Goal: Information Seeking & Learning: Learn about a topic

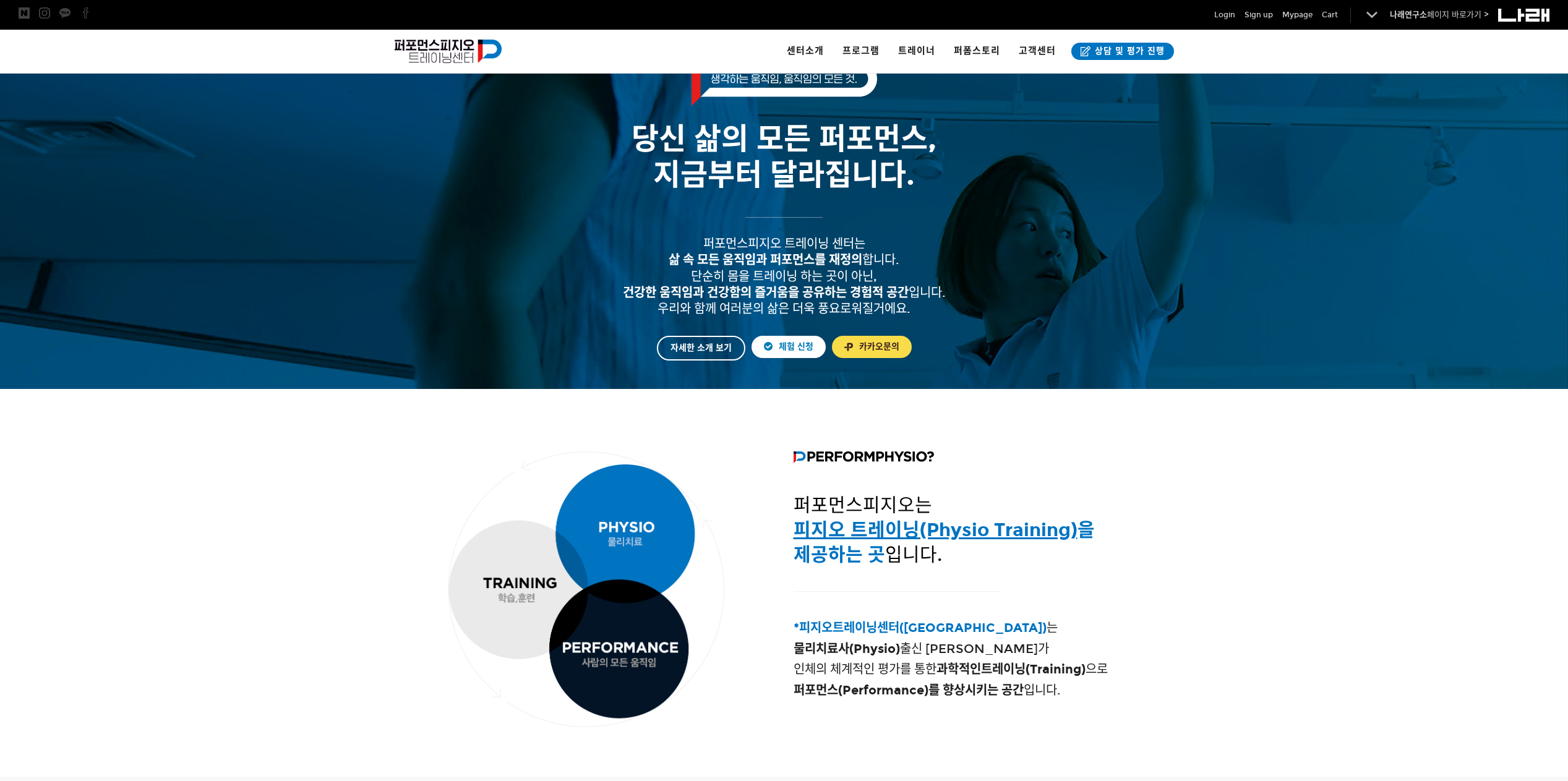
scroll to position [206, 0]
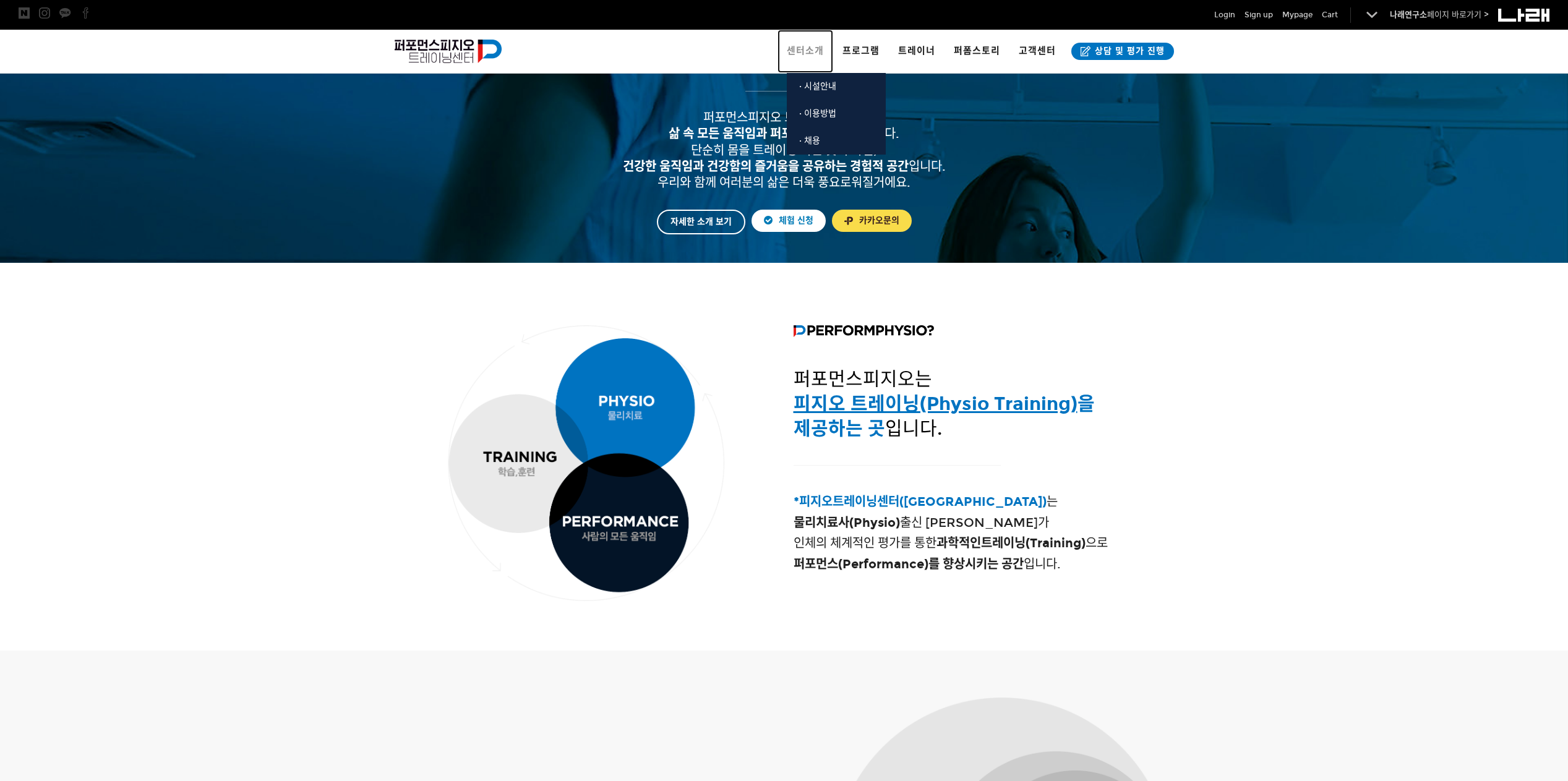
click at [823, 51] on span "센터소개" at bounding box center [805, 50] width 37 height 11
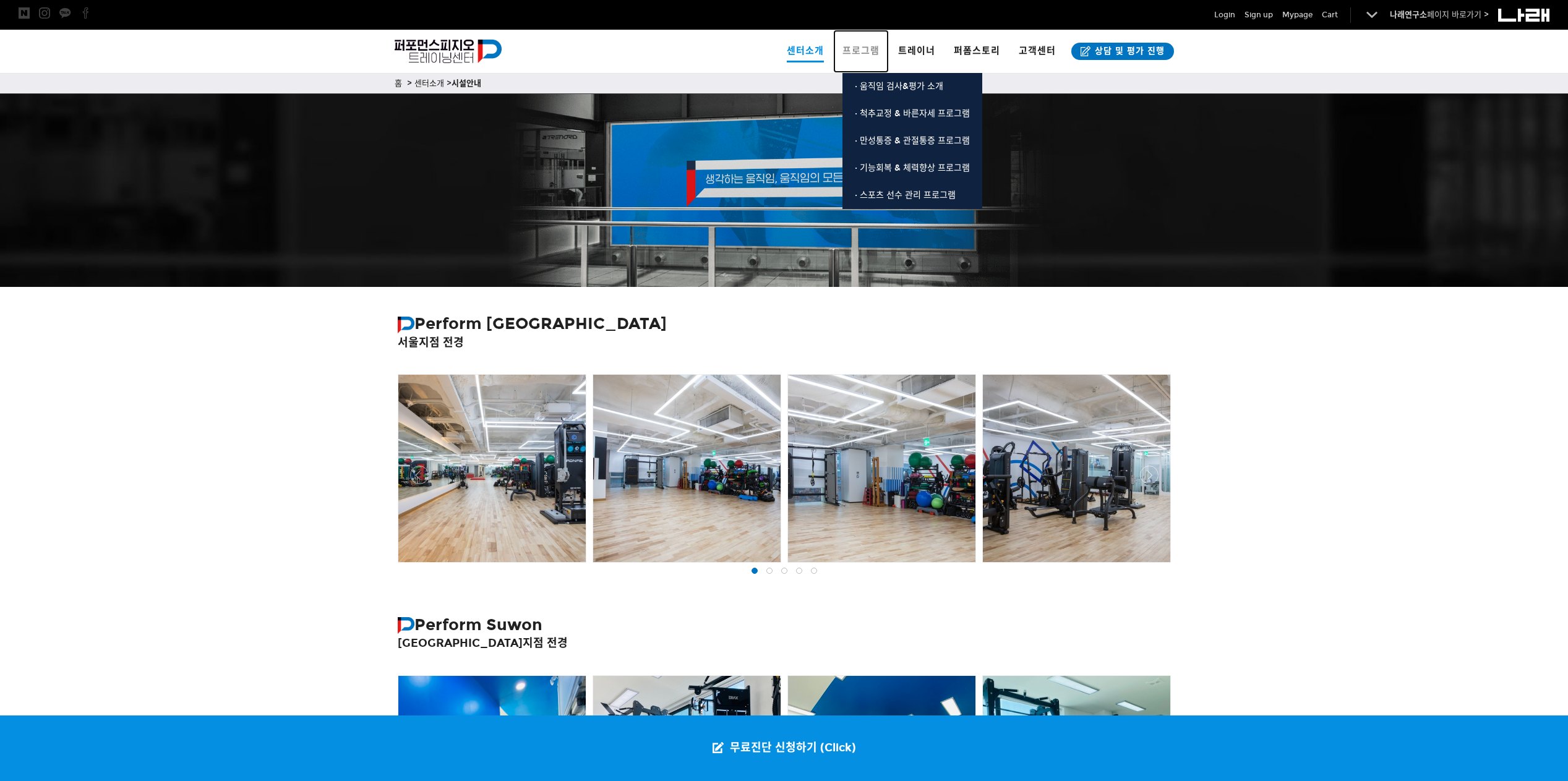
click at [869, 55] on span "프로그램" at bounding box center [860, 50] width 37 height 11
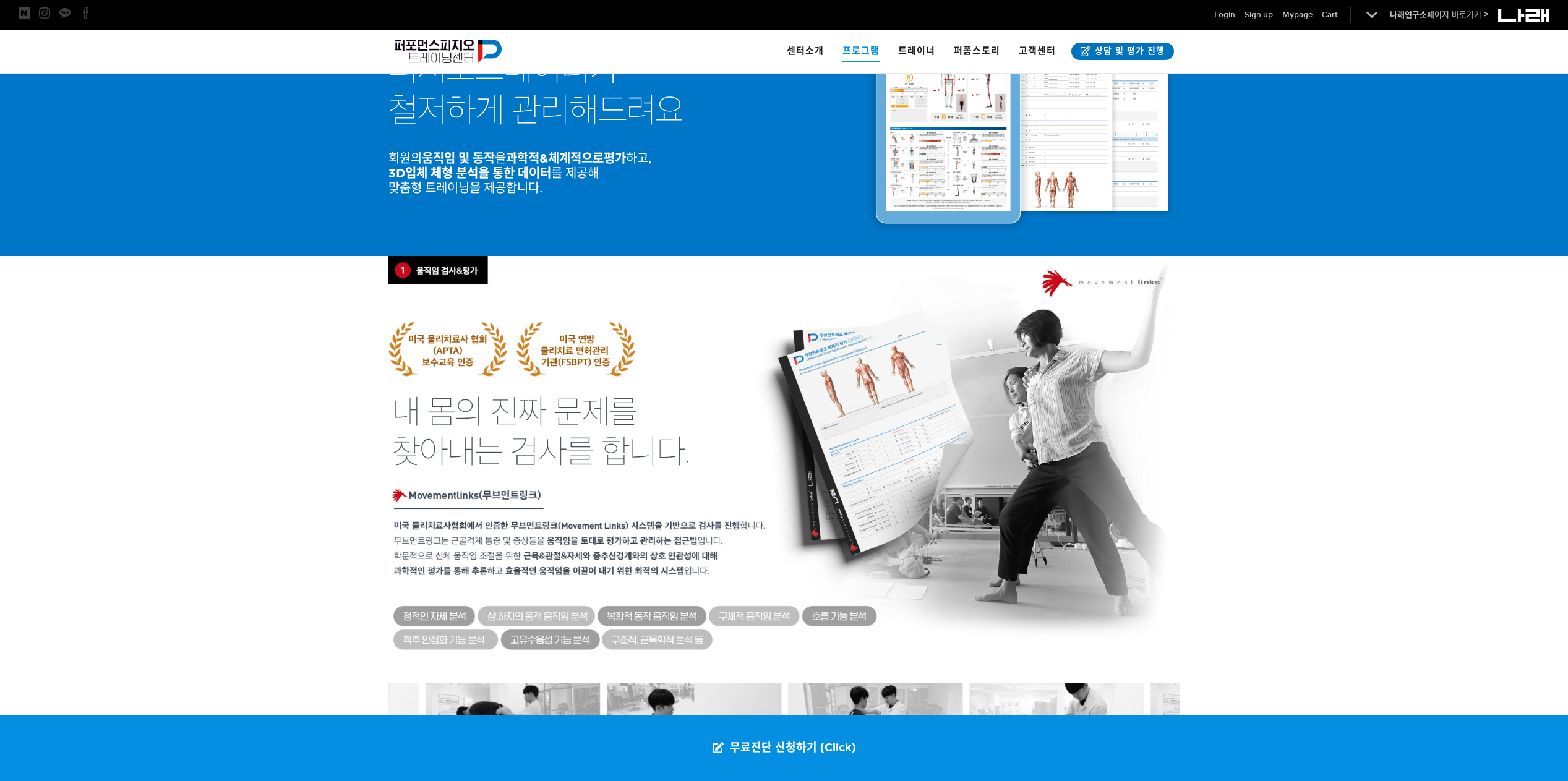
scroll to position [104, 0]
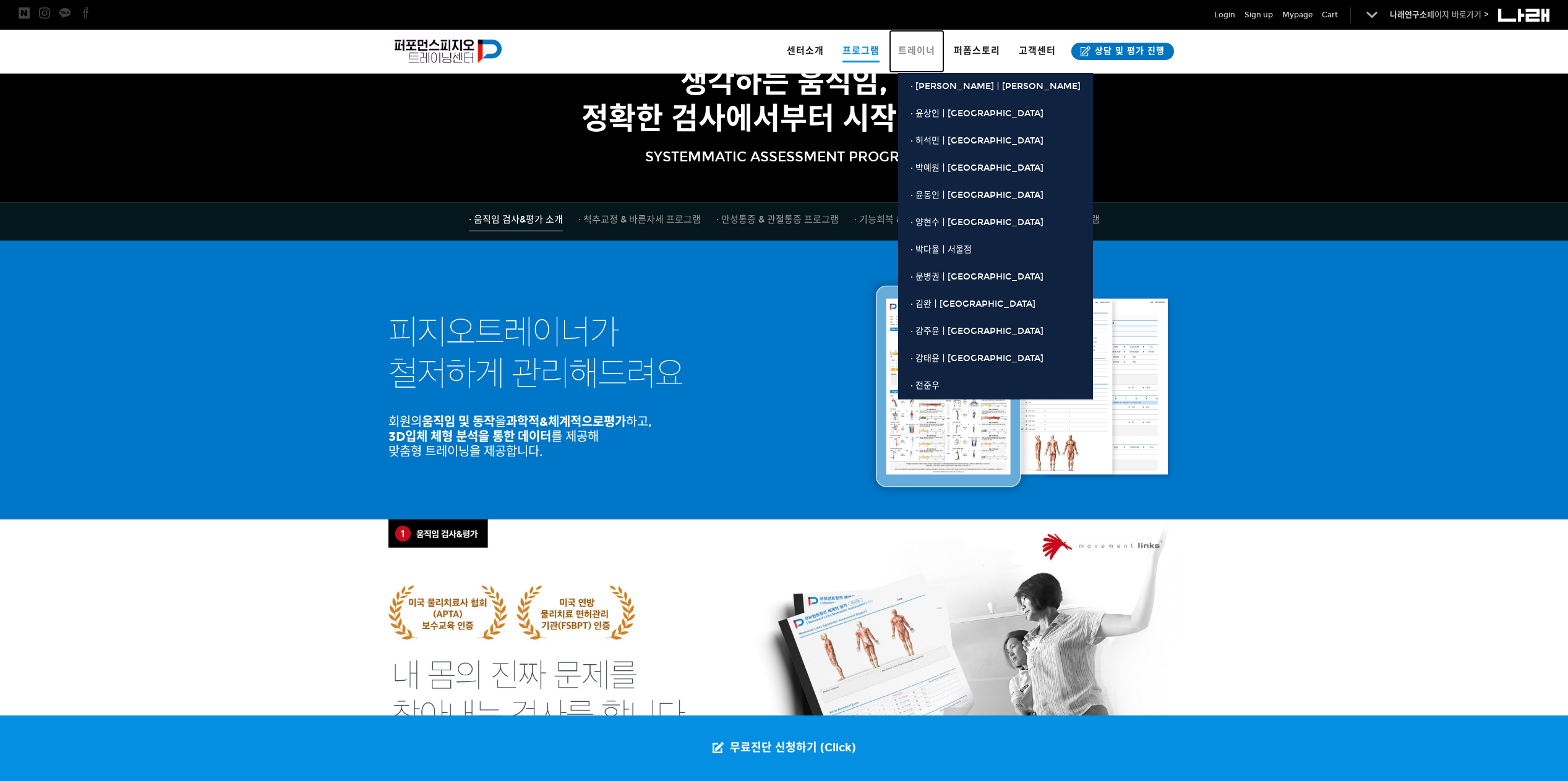
click at [912, 47] on span "트레이너" at bounding box center [916, 50] width 37 height 11
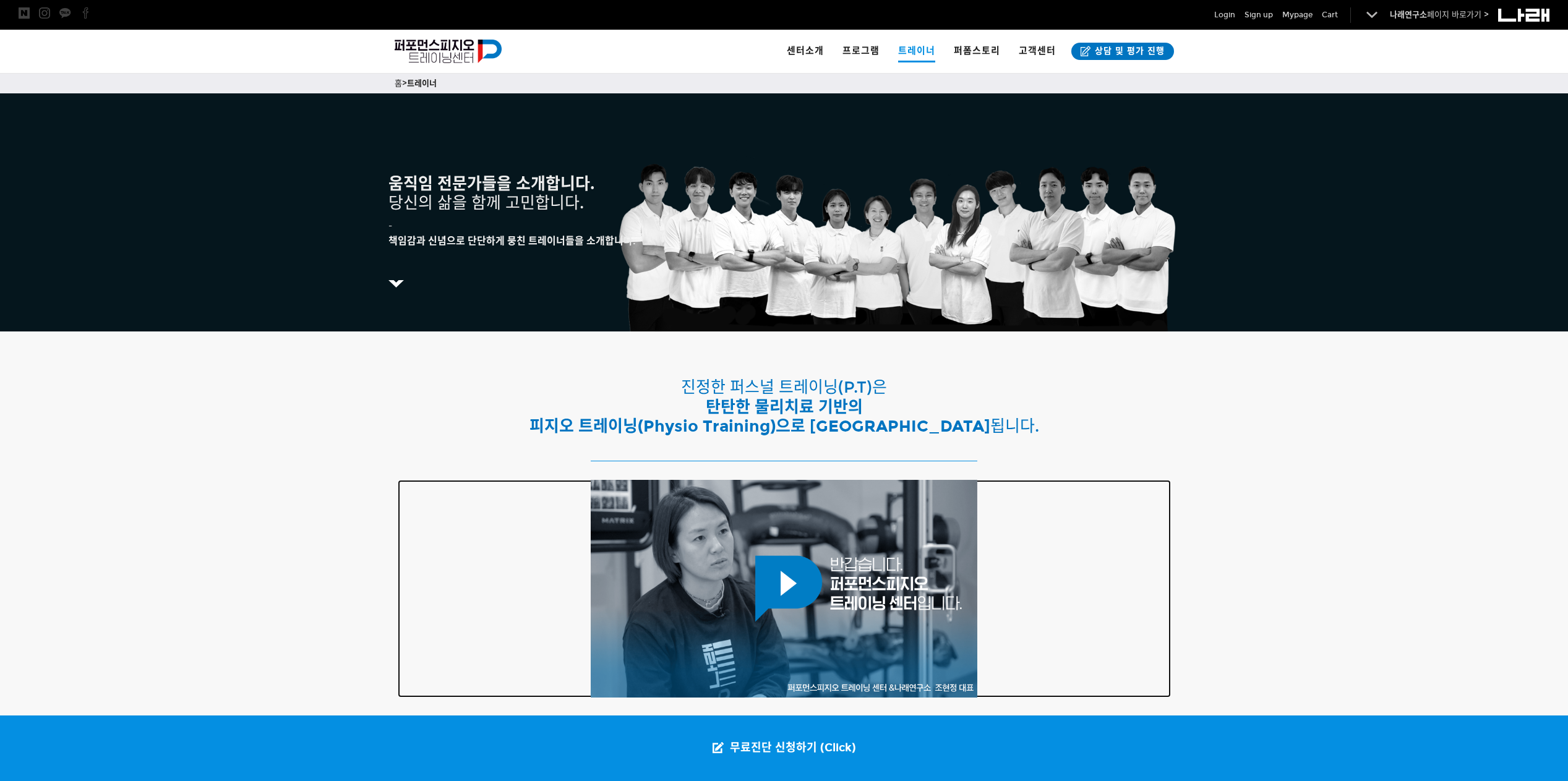
click at [1147, 500] on div at bounding box center [784, 589] width 773 height 217
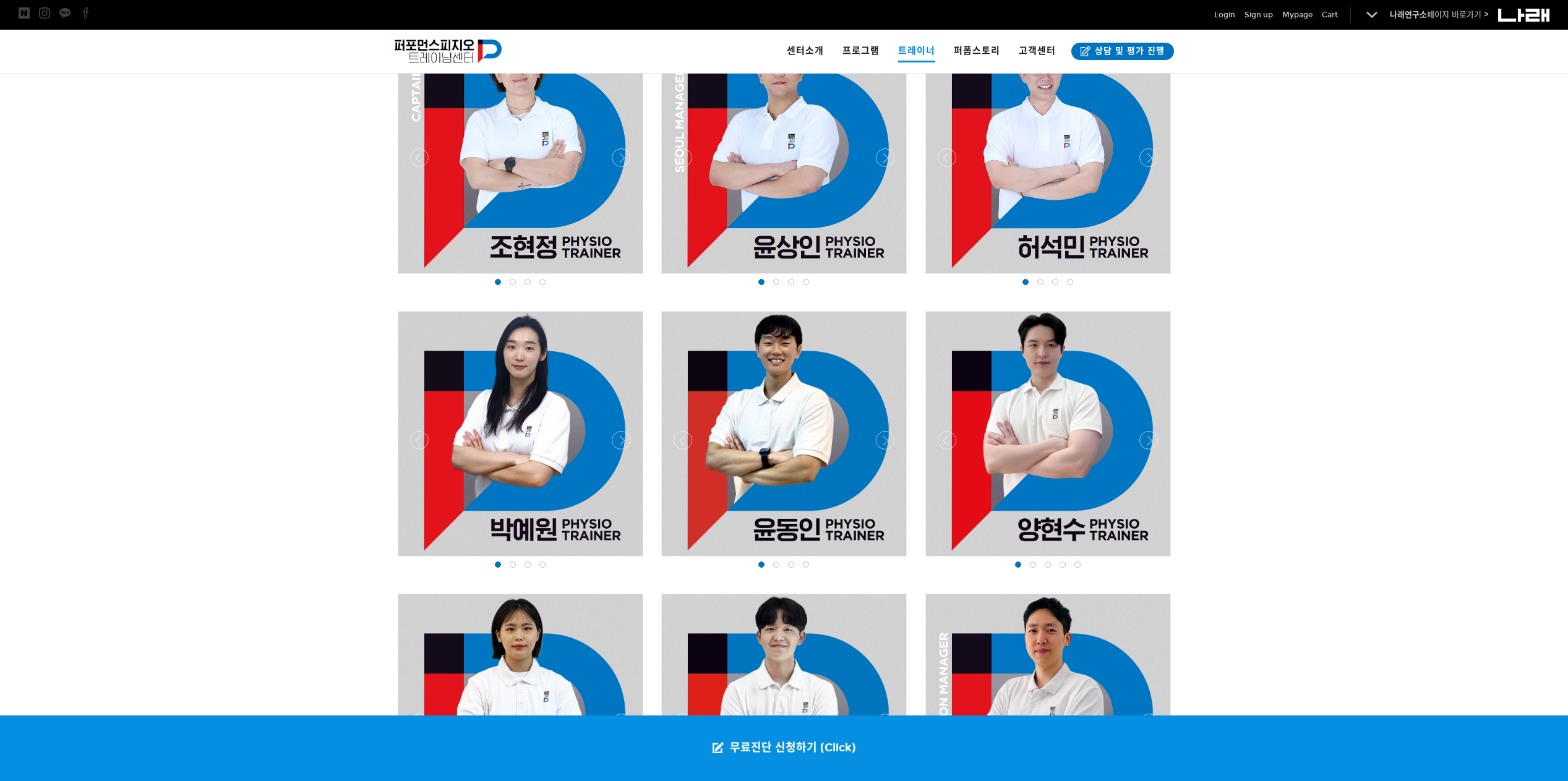
scroll to position [617, 0]
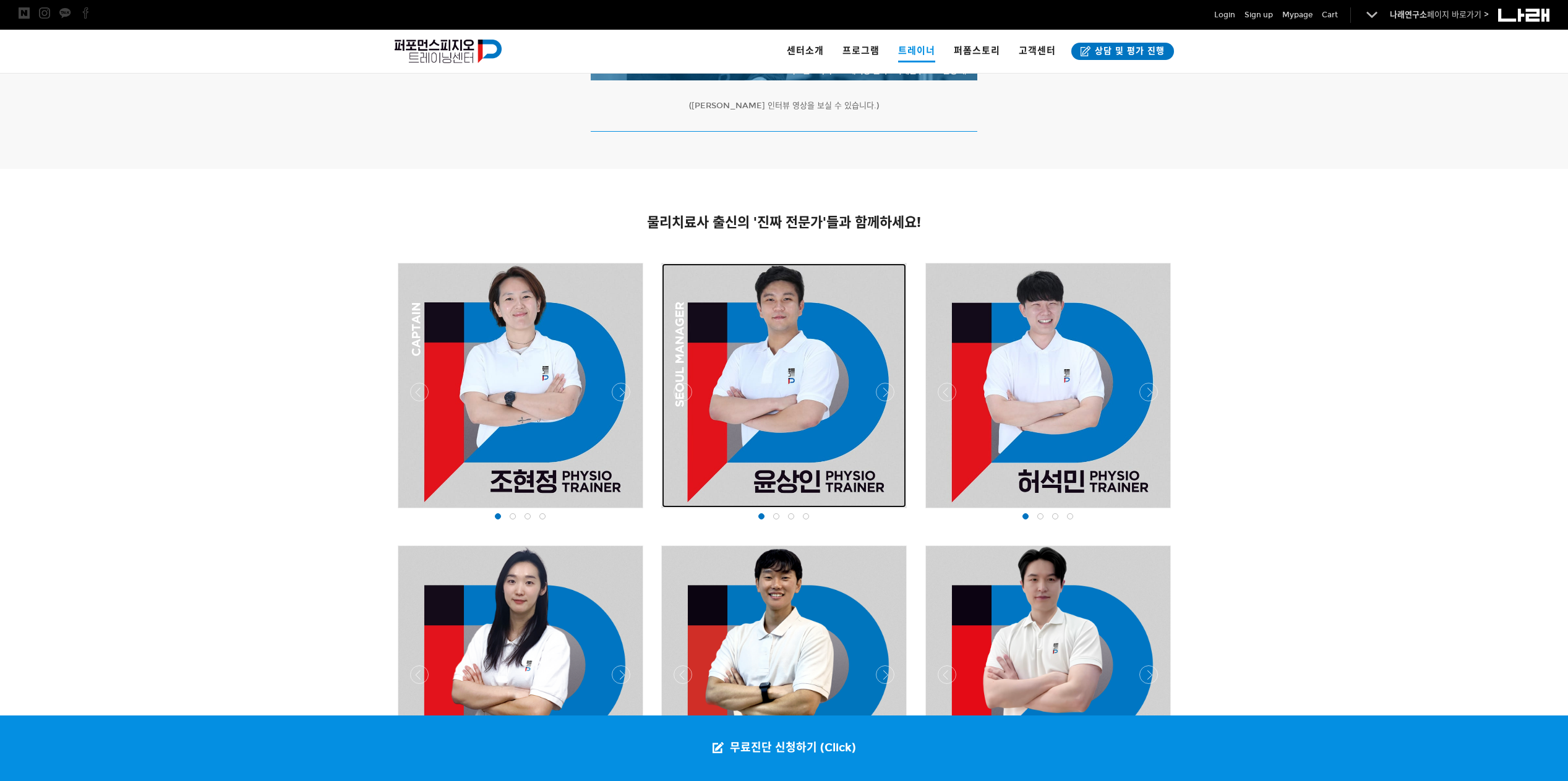
click at [787, 376] on div at bounding box center [783, 385] width 244 height 244
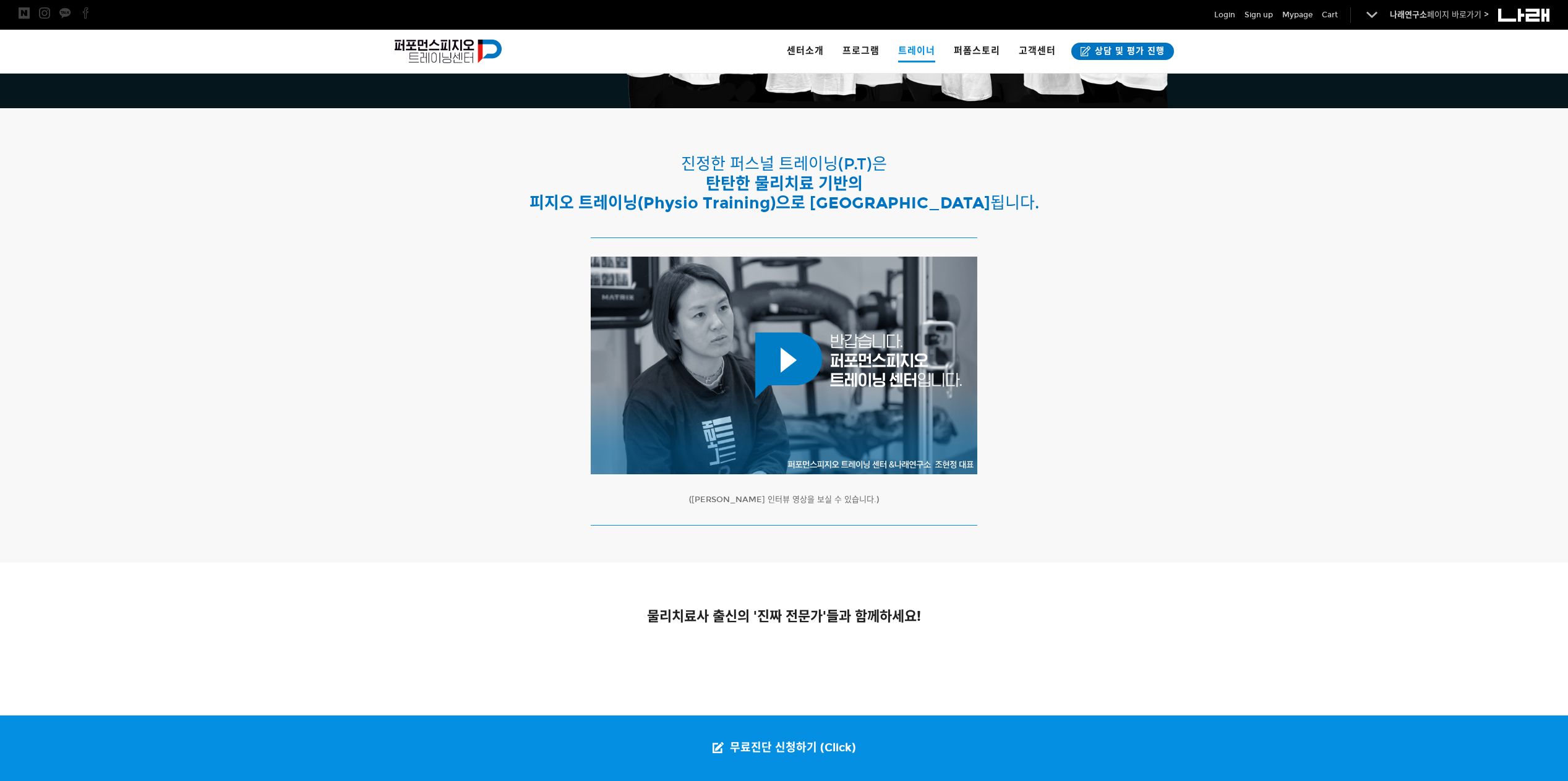
scroll to position [515, 0]
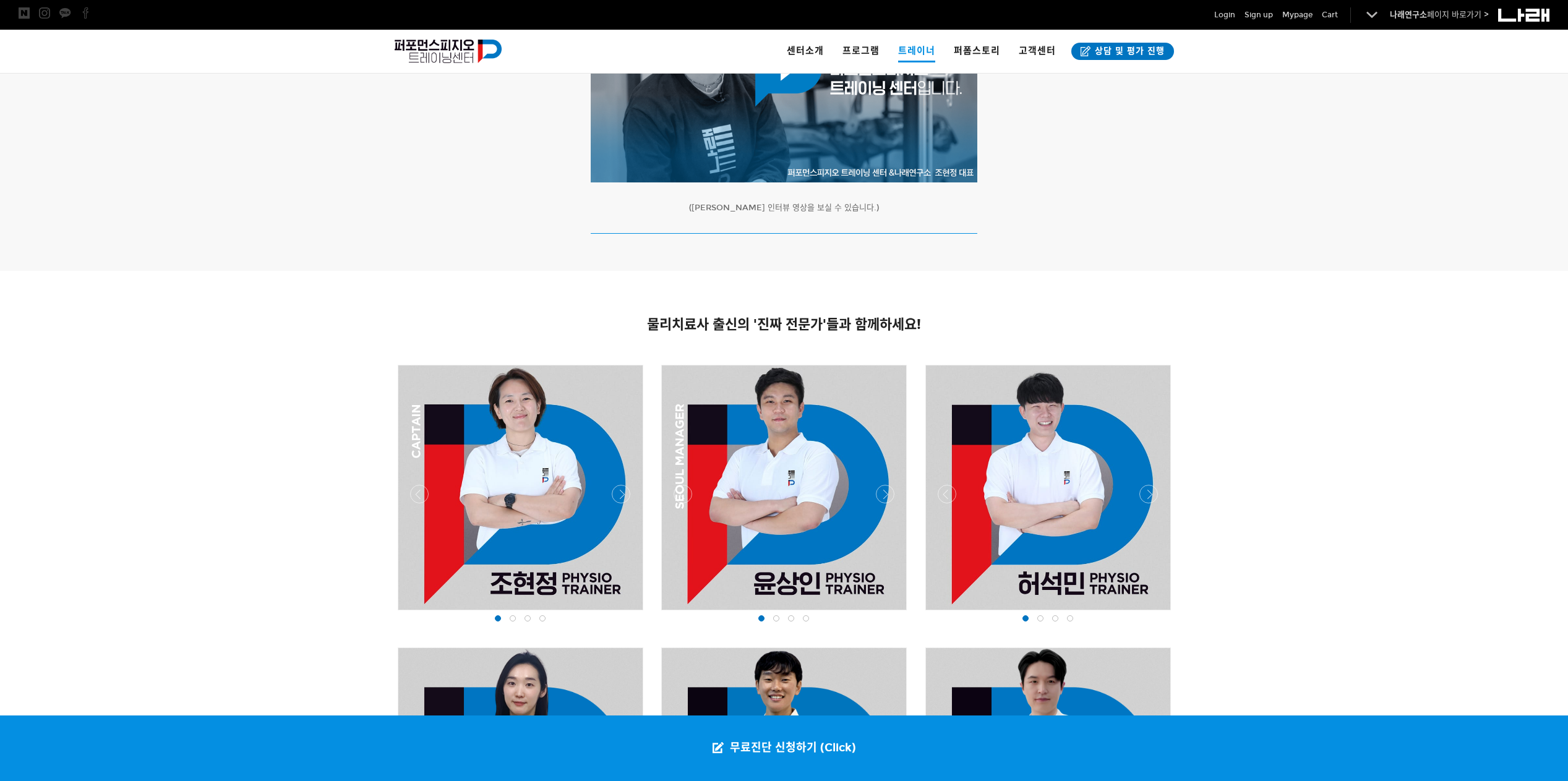
click at [779, 618] on span at bounding box center [775, 618] width 6 height 6
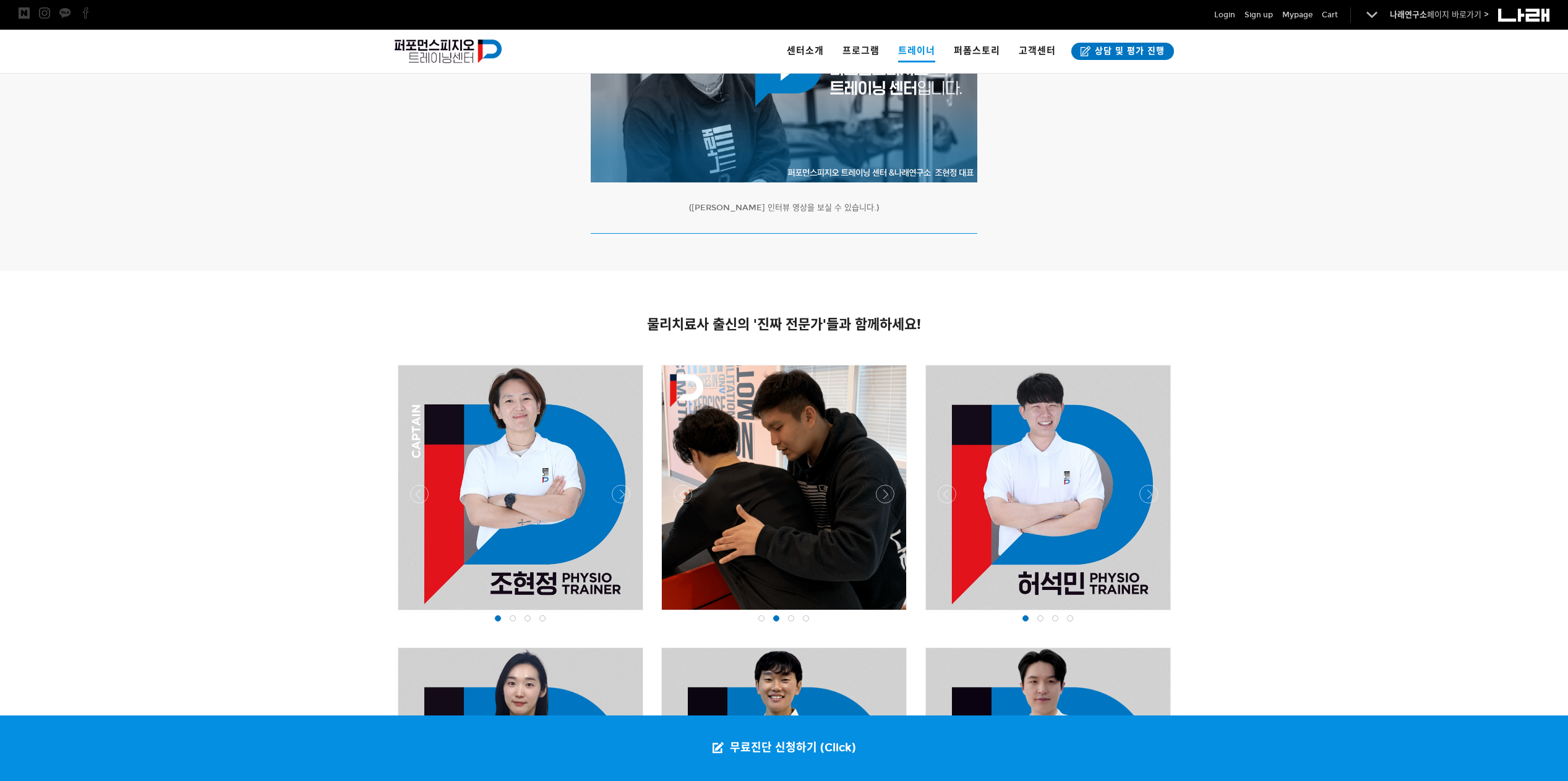
click at [785, 618] on div at bounding box center [791, 618] width 15 height 12
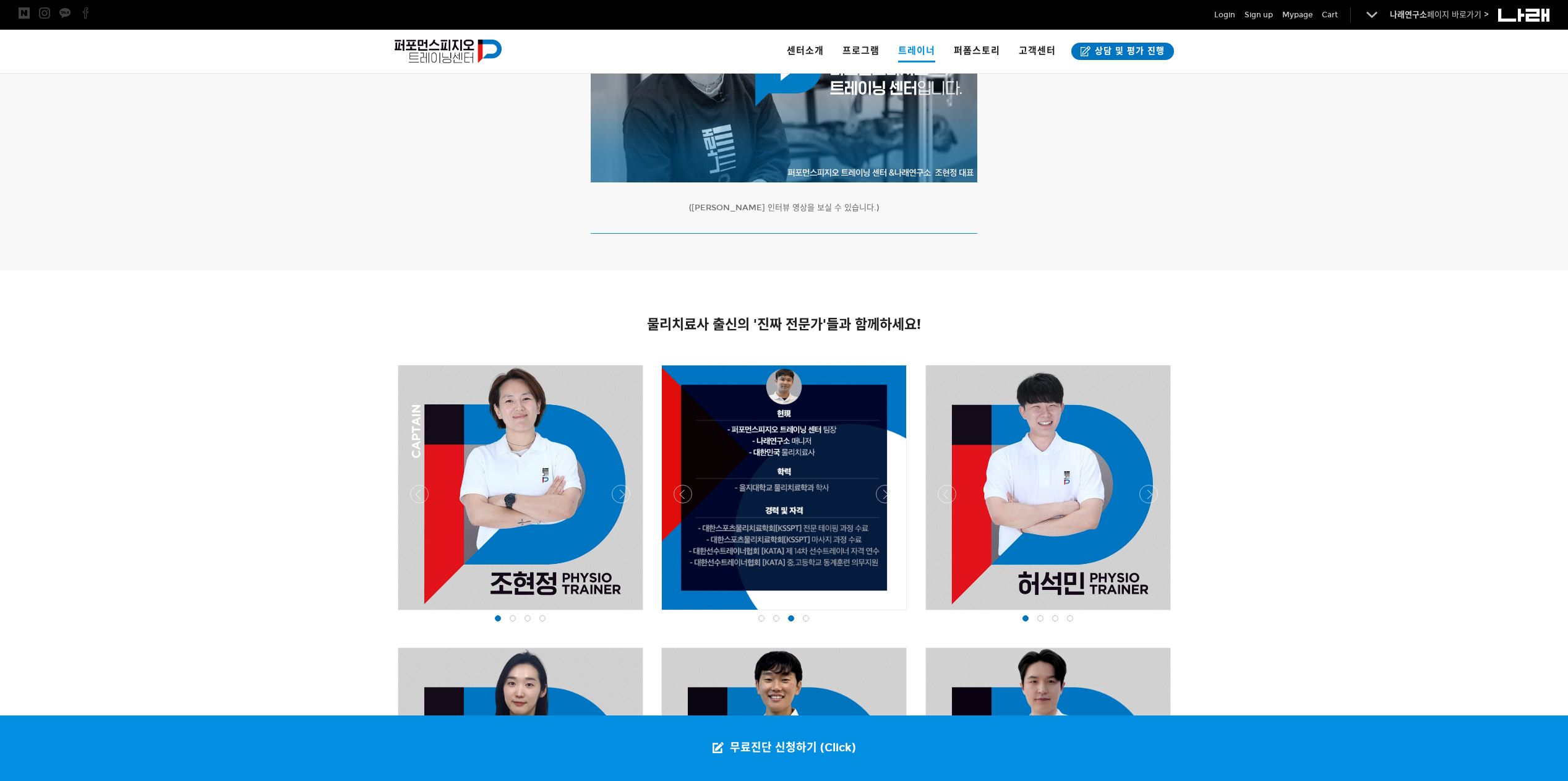
click at [807, 614] on div at bounding box center [805, 618] width 15 height 12
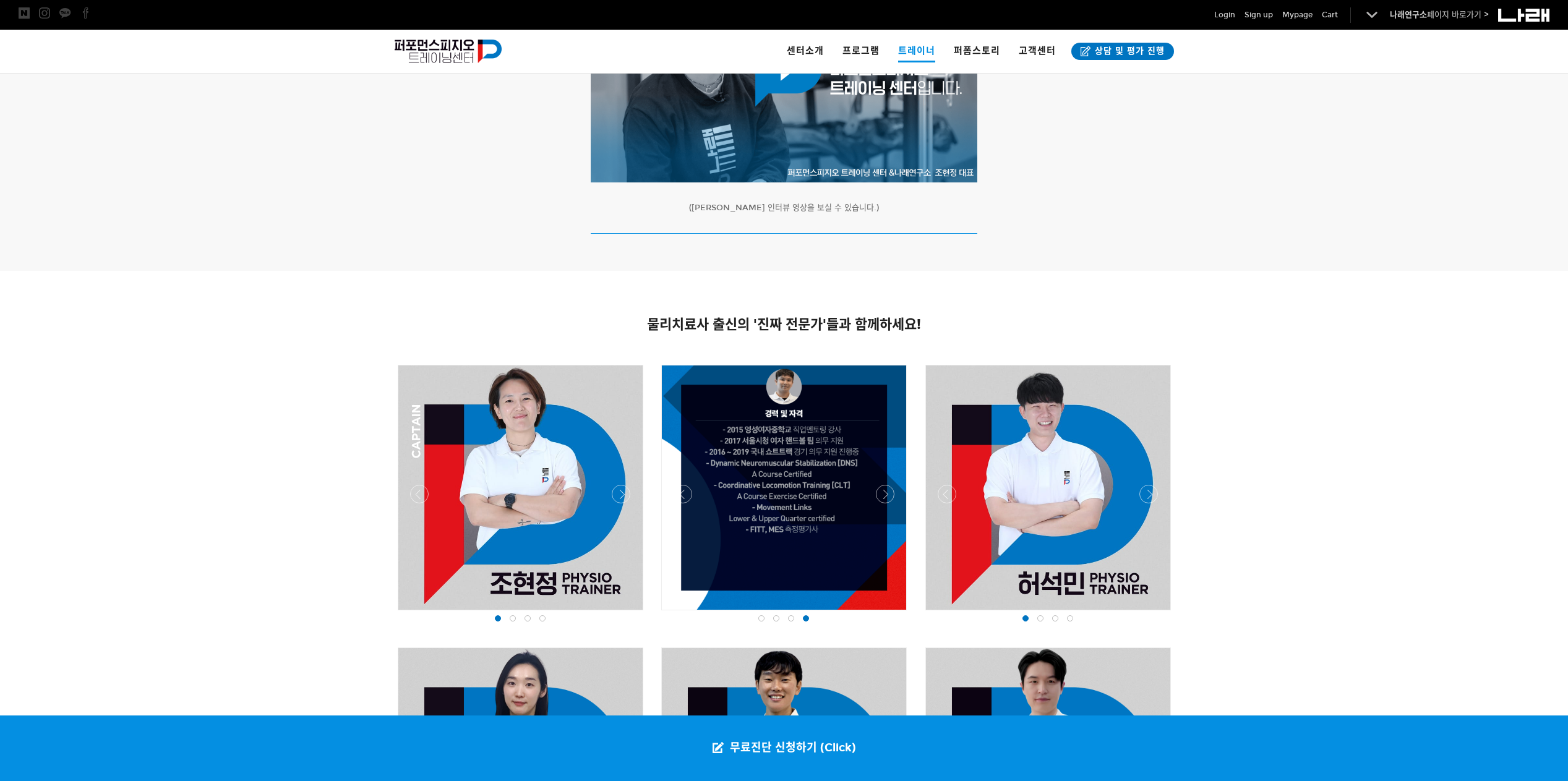
click at [885, 613] on div at bounding box center [784, 613] width 252 height 0
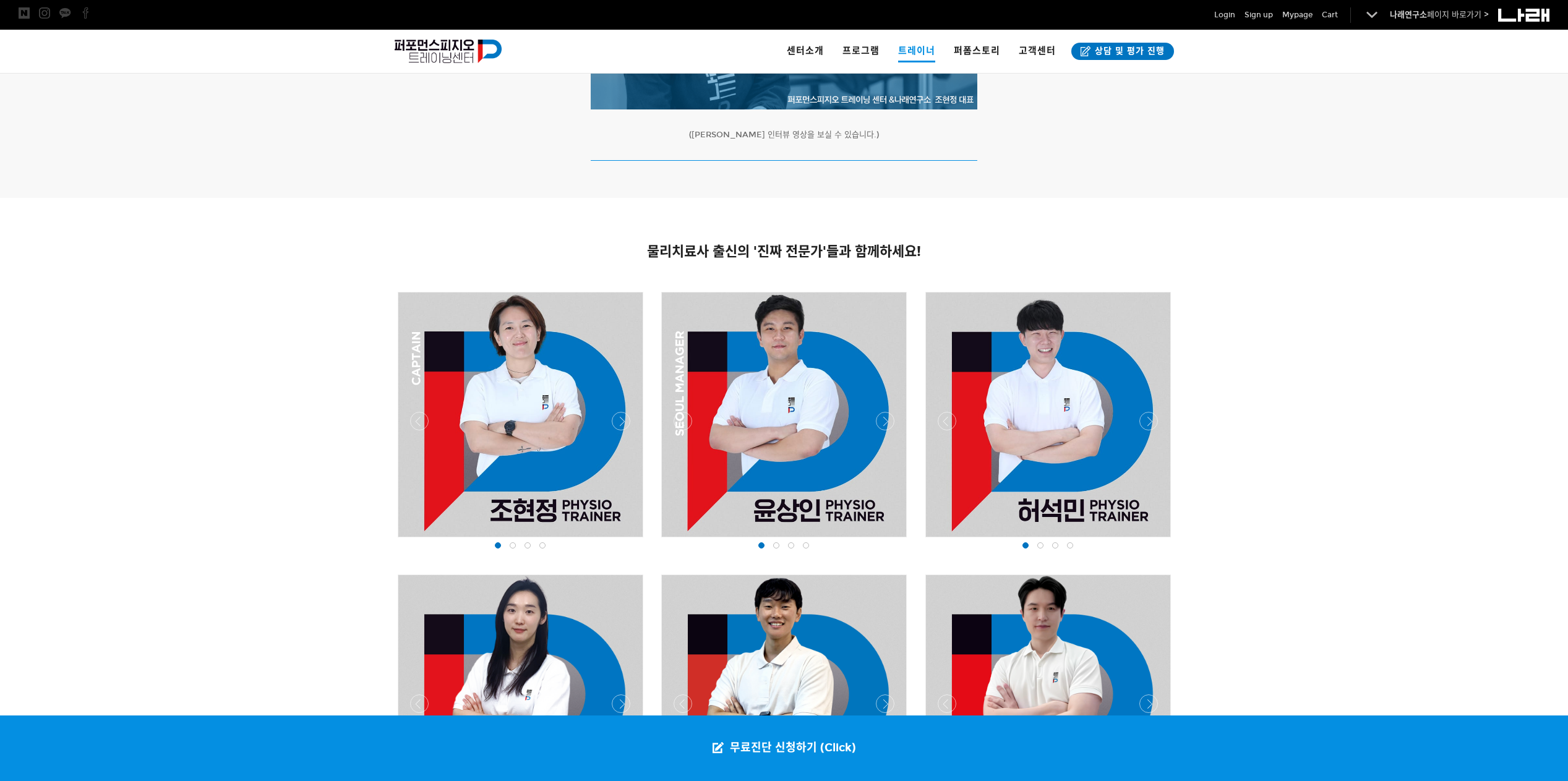
scroll to position [618, 0]
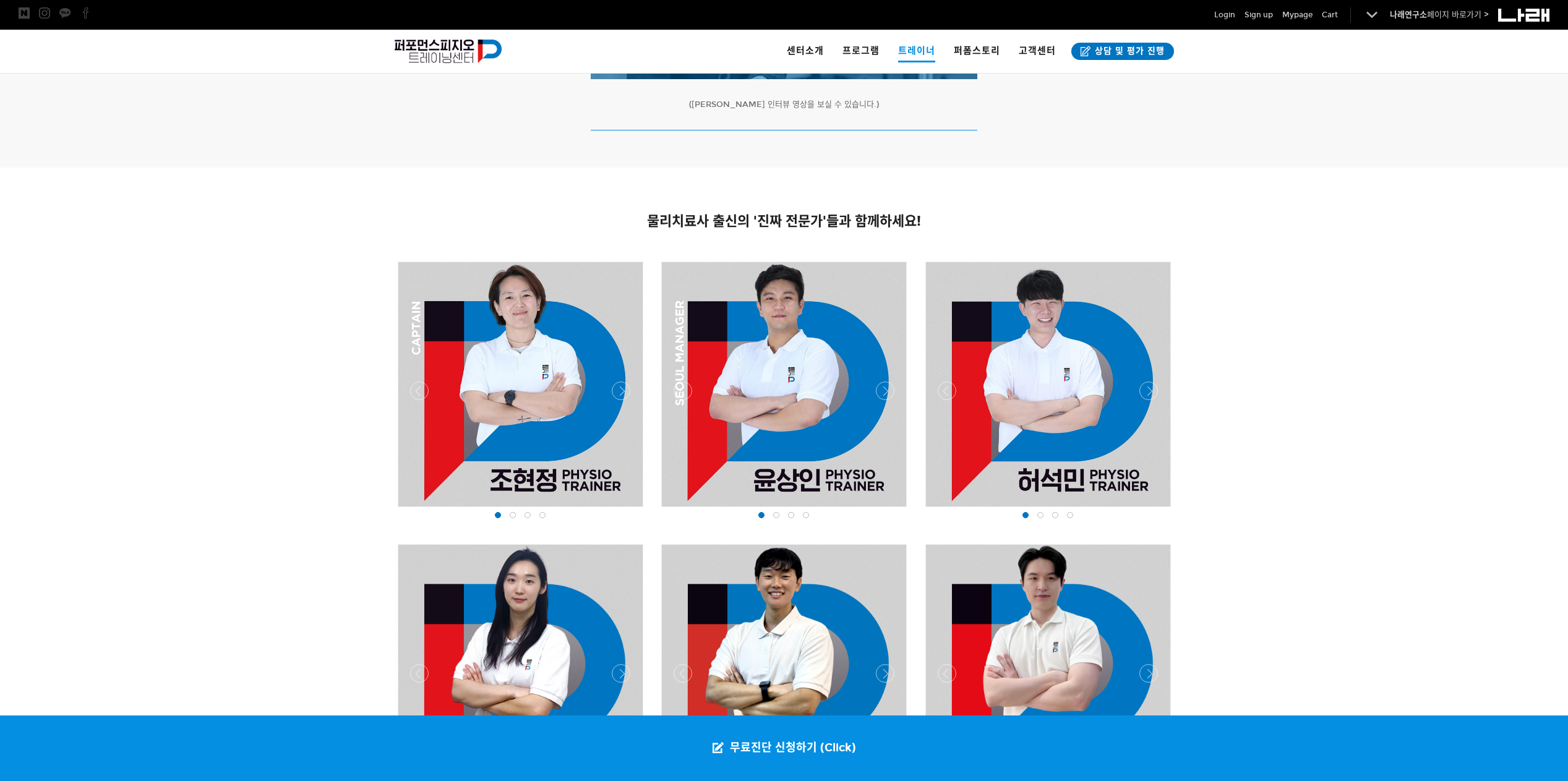
drag, startPoint x: 1316, startPoint y: 393, endPoint x: 1310, endPoint y: 395, distance: 6.3
click at [1316, 393] on div at bounding box center [784, 792] width 1568 height 1249
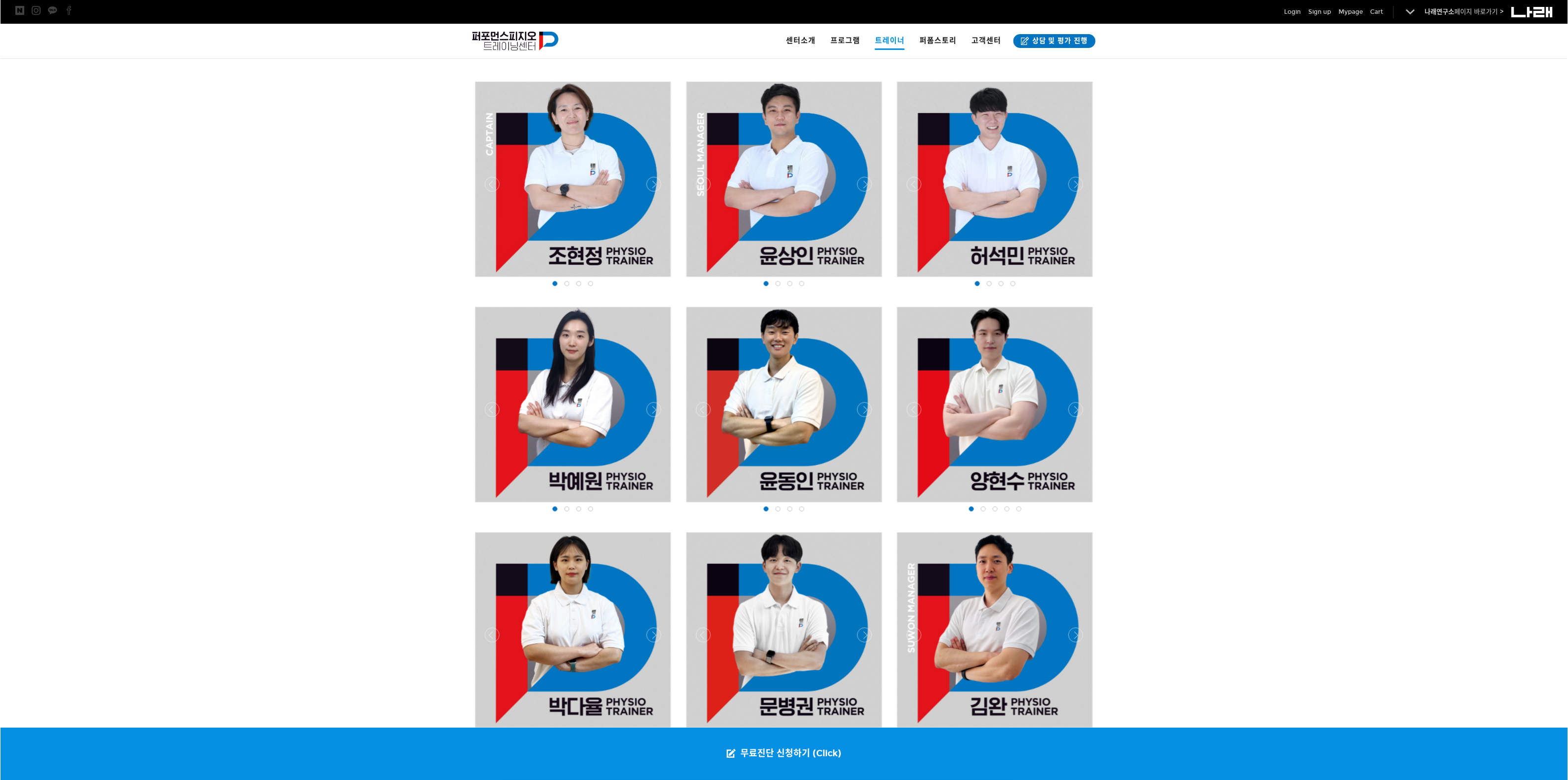
scroll to position [621, 0]
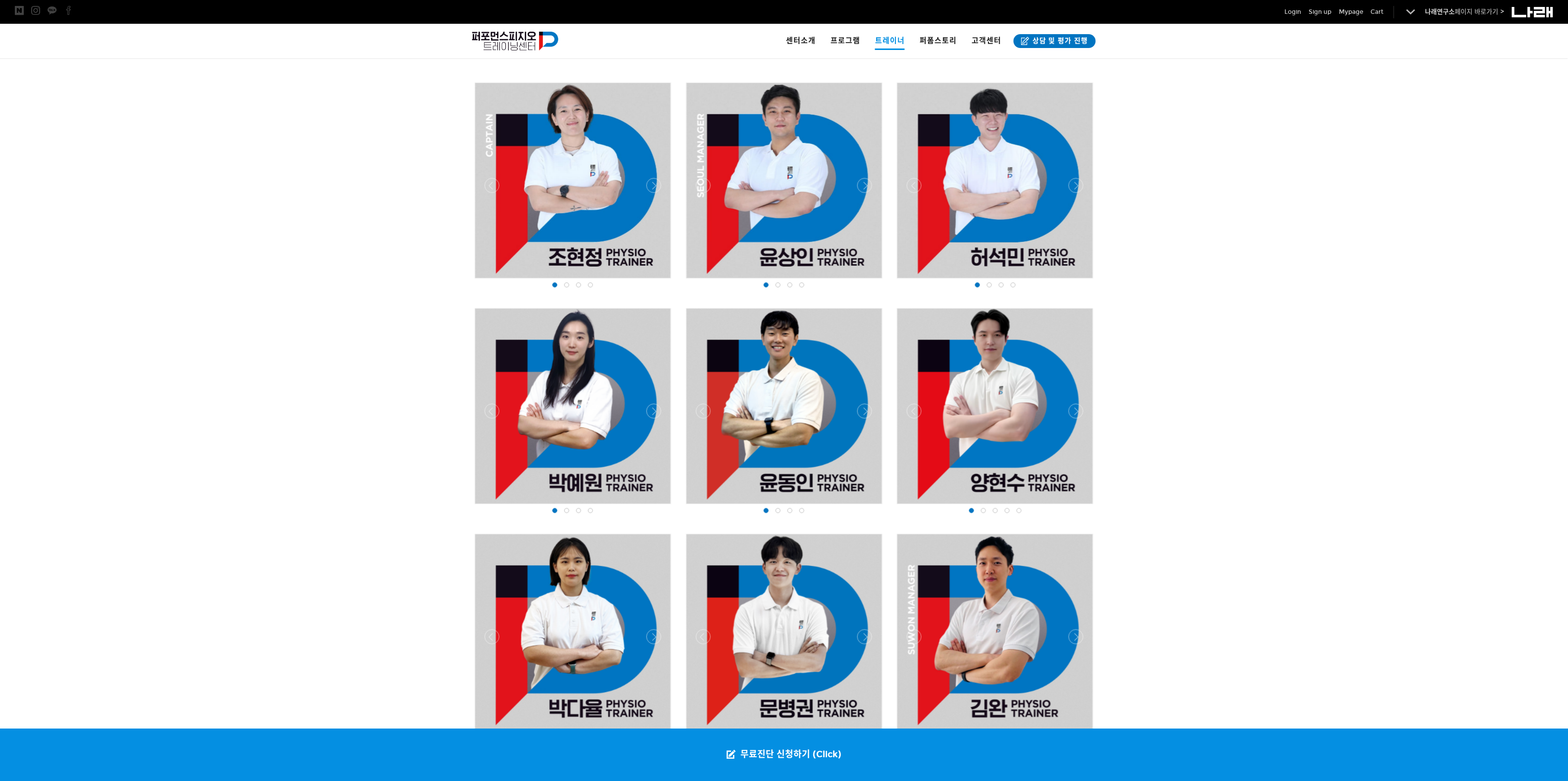
drag, startPoint x: 1, startPoint y: 431, endPoint x: 553, endPoint y: 399, distance: 552.9
click at [584, 399] on div "물리치료사 출신의 '진짜 전문가'들과 함께하세요!" at bounding box center [784, 506] width 1568 height 998
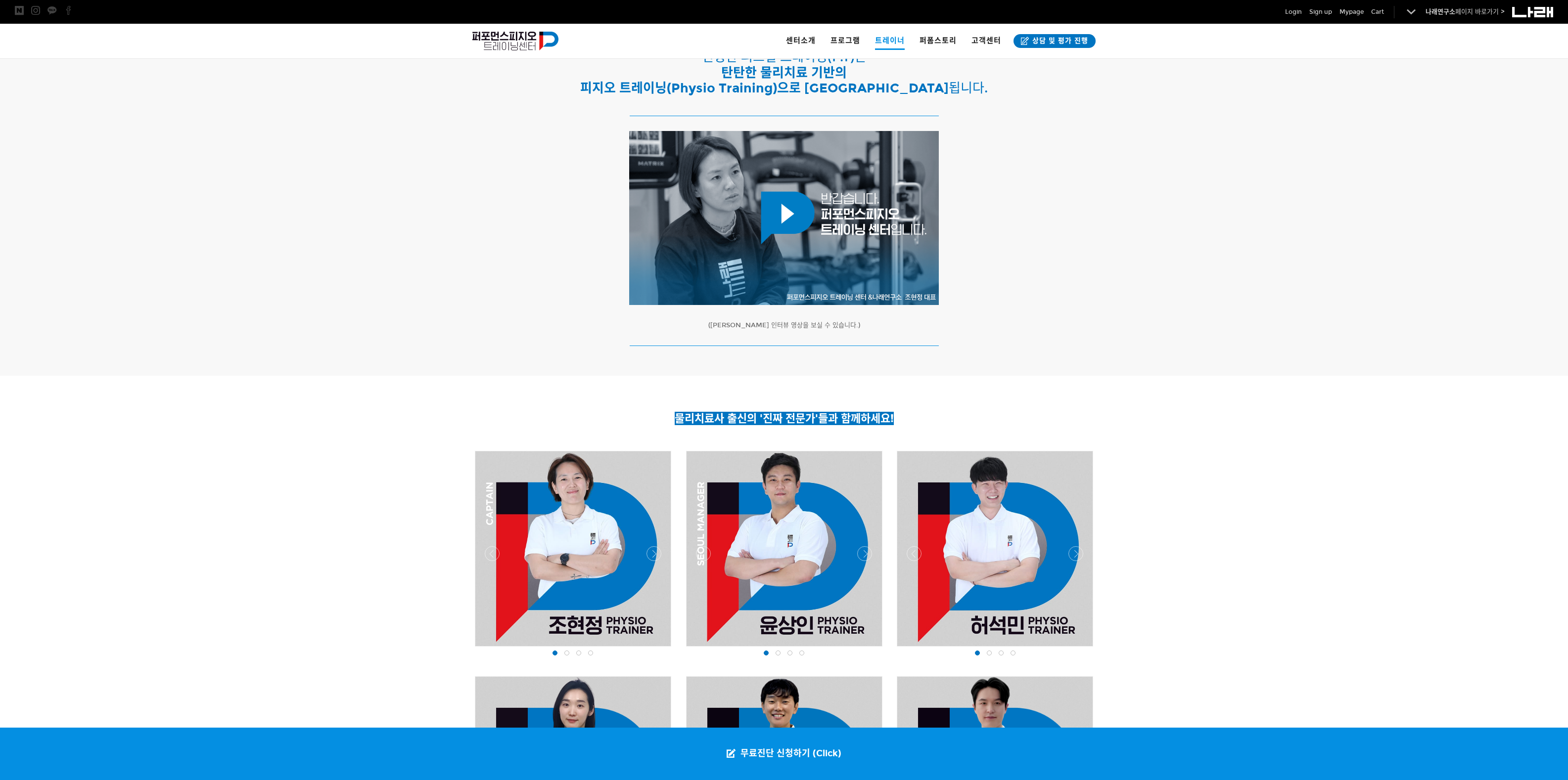
scroll to position [0, 0]
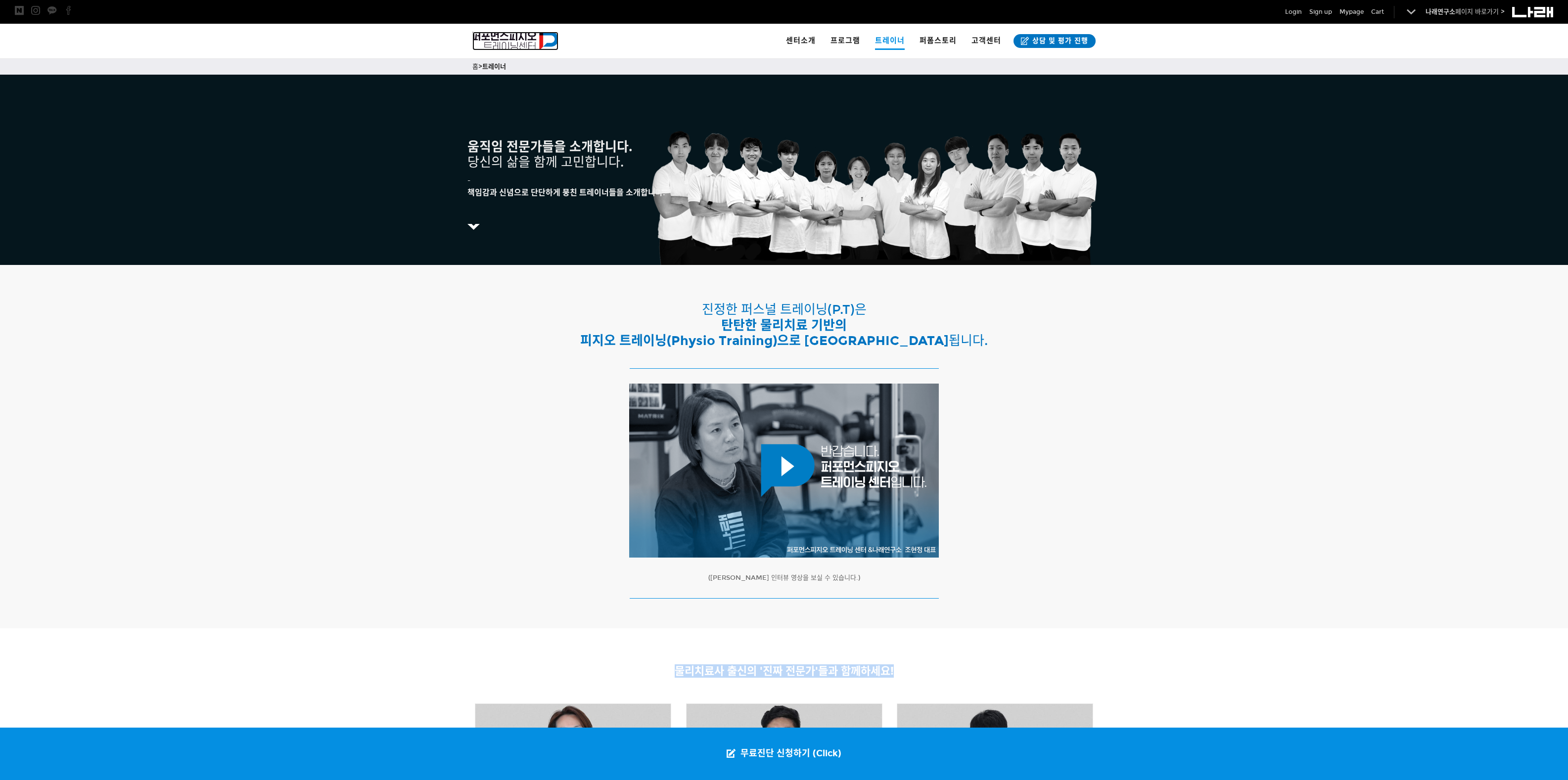
click at [507, 44] on img at bounding box center [515, 40] width 86 height 18
